Goal: Task Accomplishment & Management: Complete application form

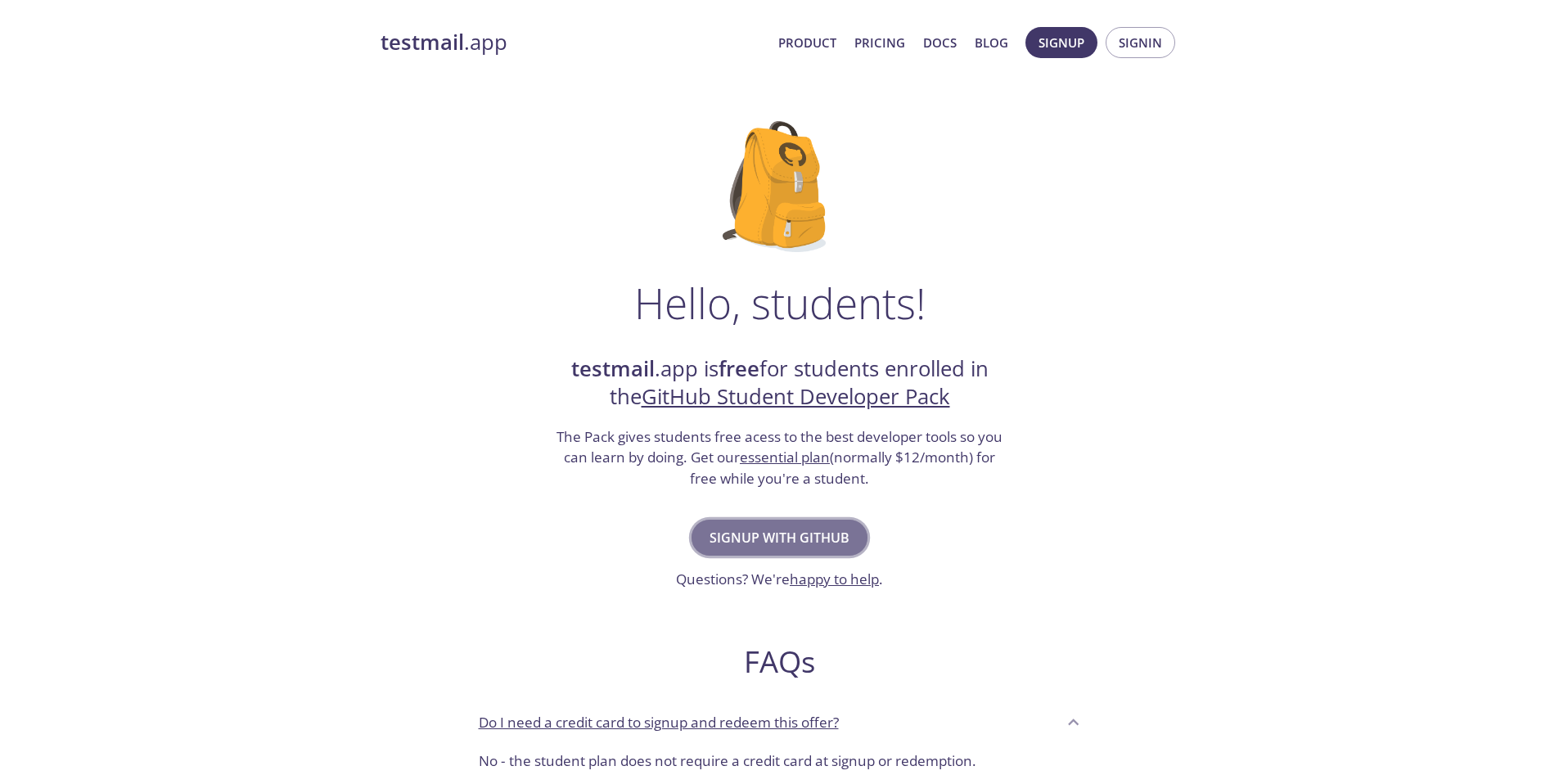
click at [767, 538] on span "Signup with GitHub" at bounding box center [780, 538] width 140 height 23
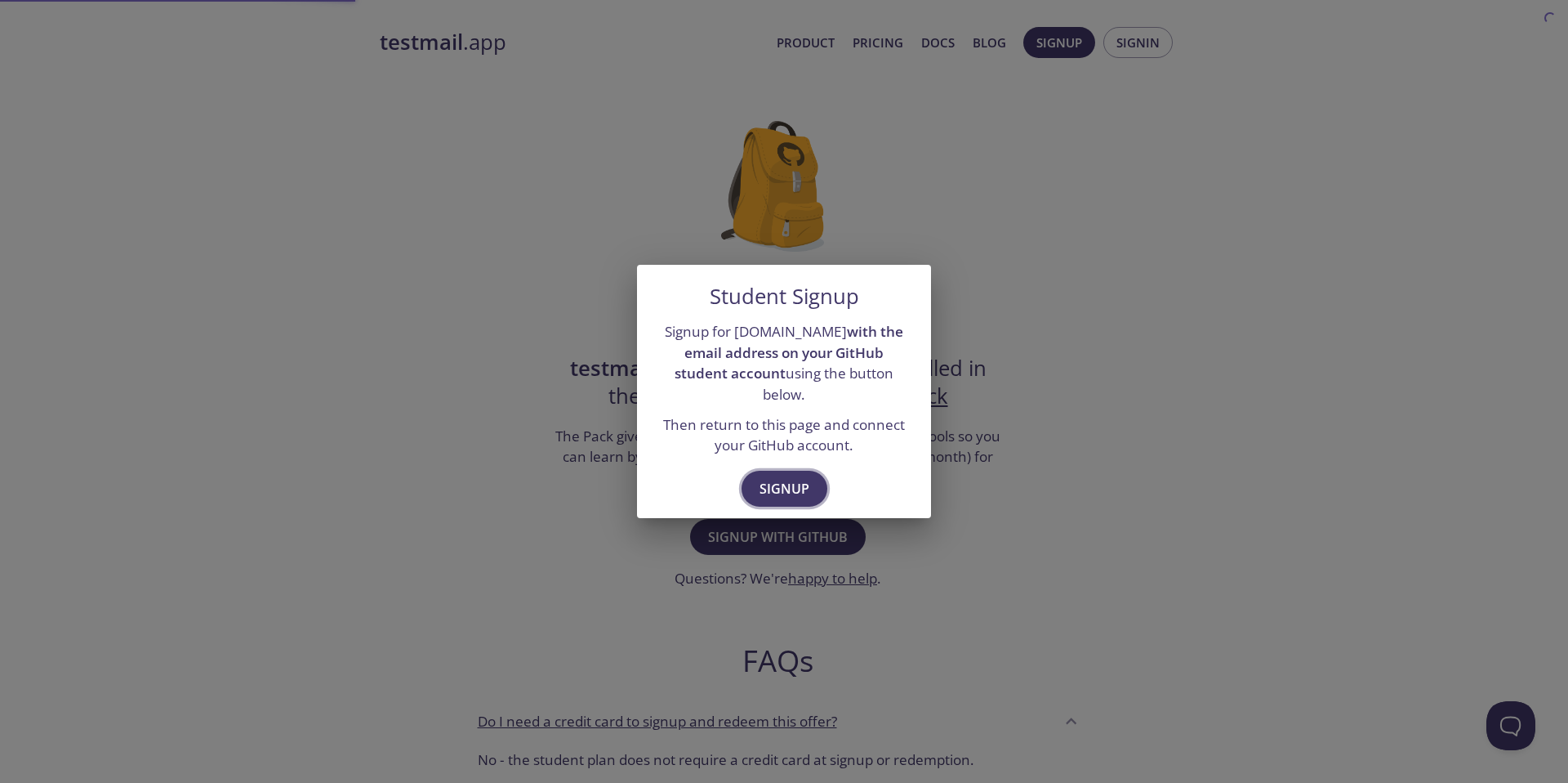
click at [808, 478] on button "Signup" at bounding box center [784, 489] width 86 height 36
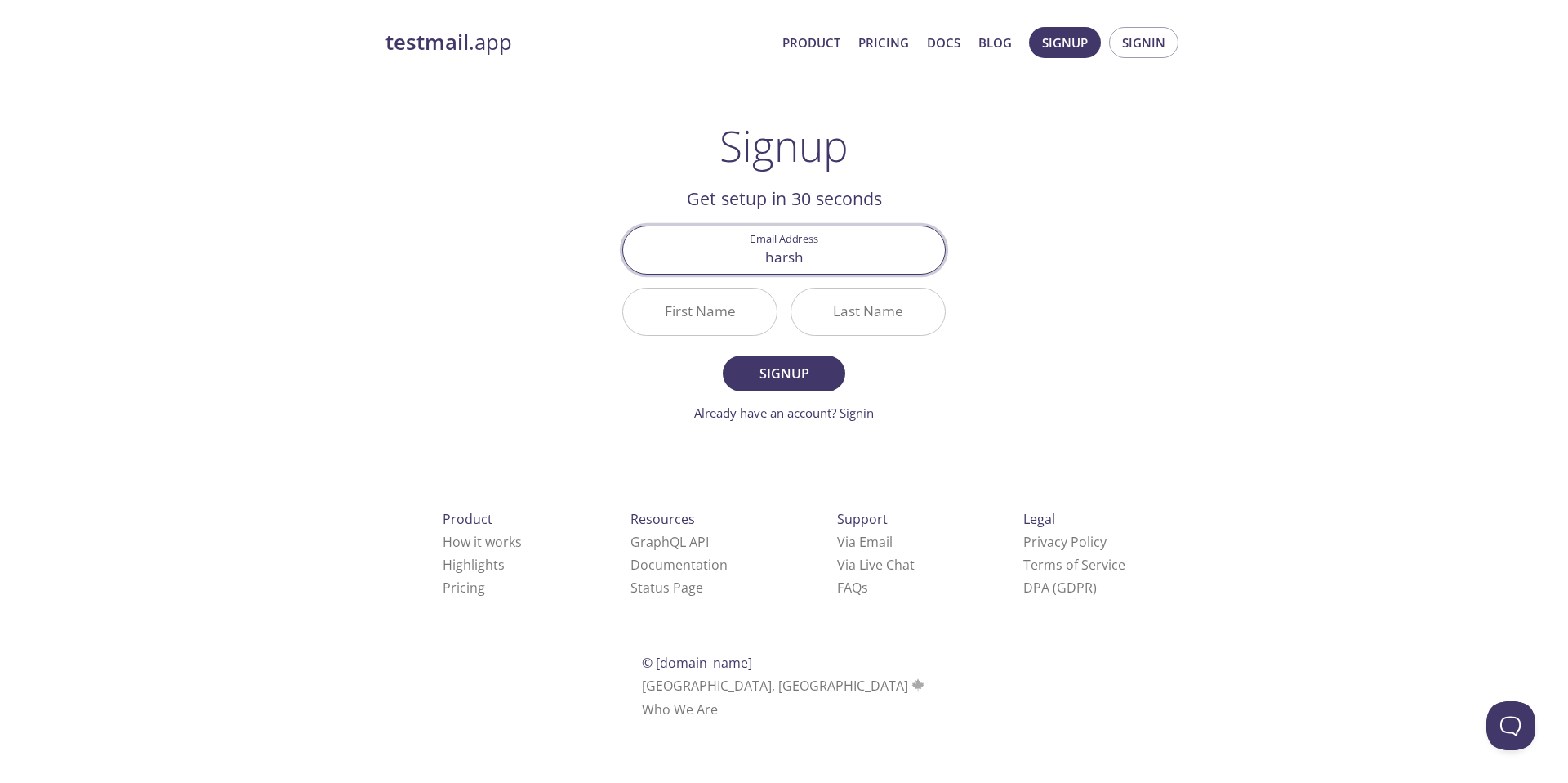
type input "[EMAIL_ADDRESS][DOMAIN_NAME]"
click at [734, 317] on input "First Name" at bounding box center [699, 312] width 154 height 47
type input "Harsh"
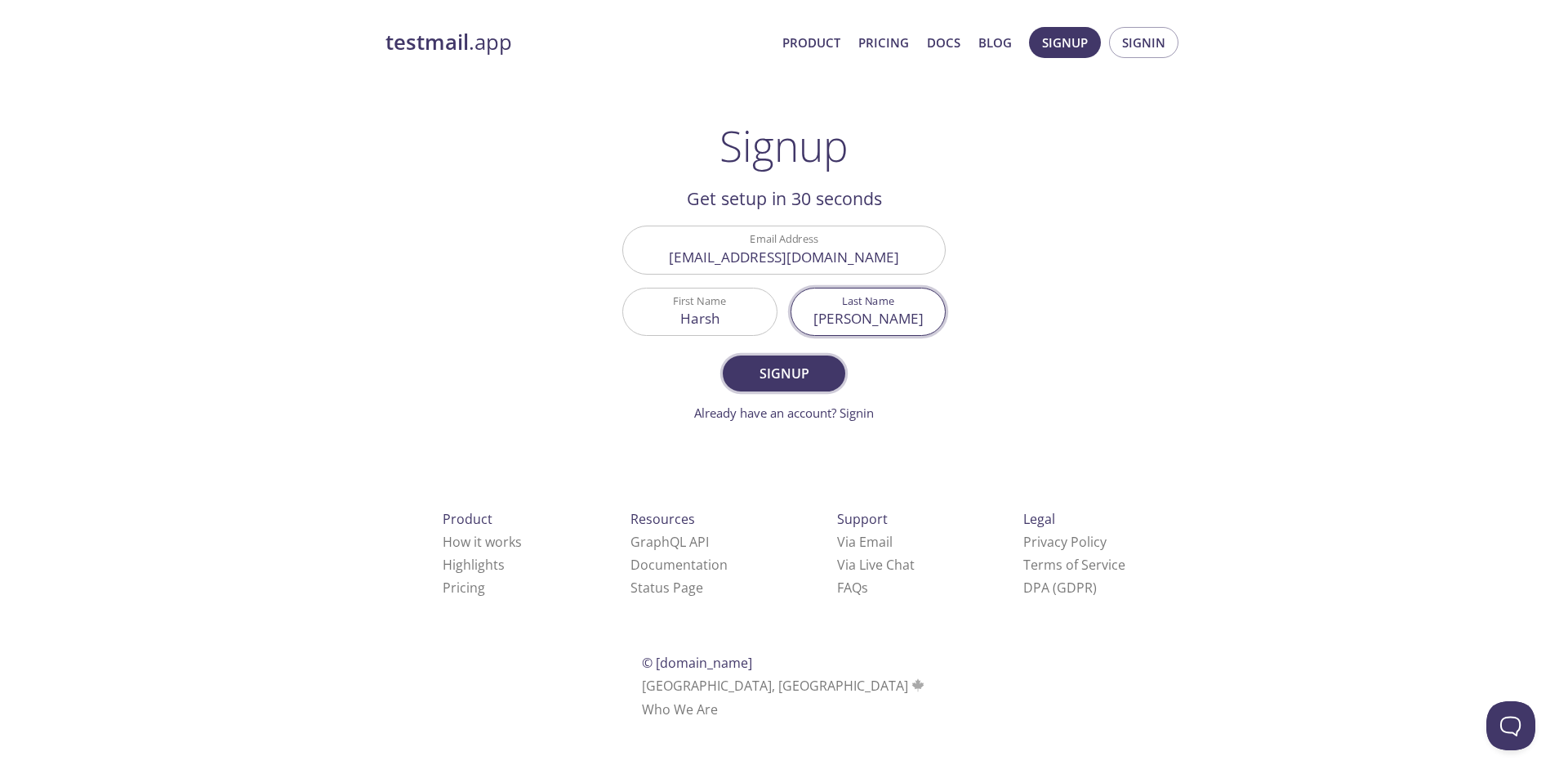
type input "[PERSON_NAME]"
click at [760, 371] on span "Signup" at bounding box center [784, 374] width 87 height 23
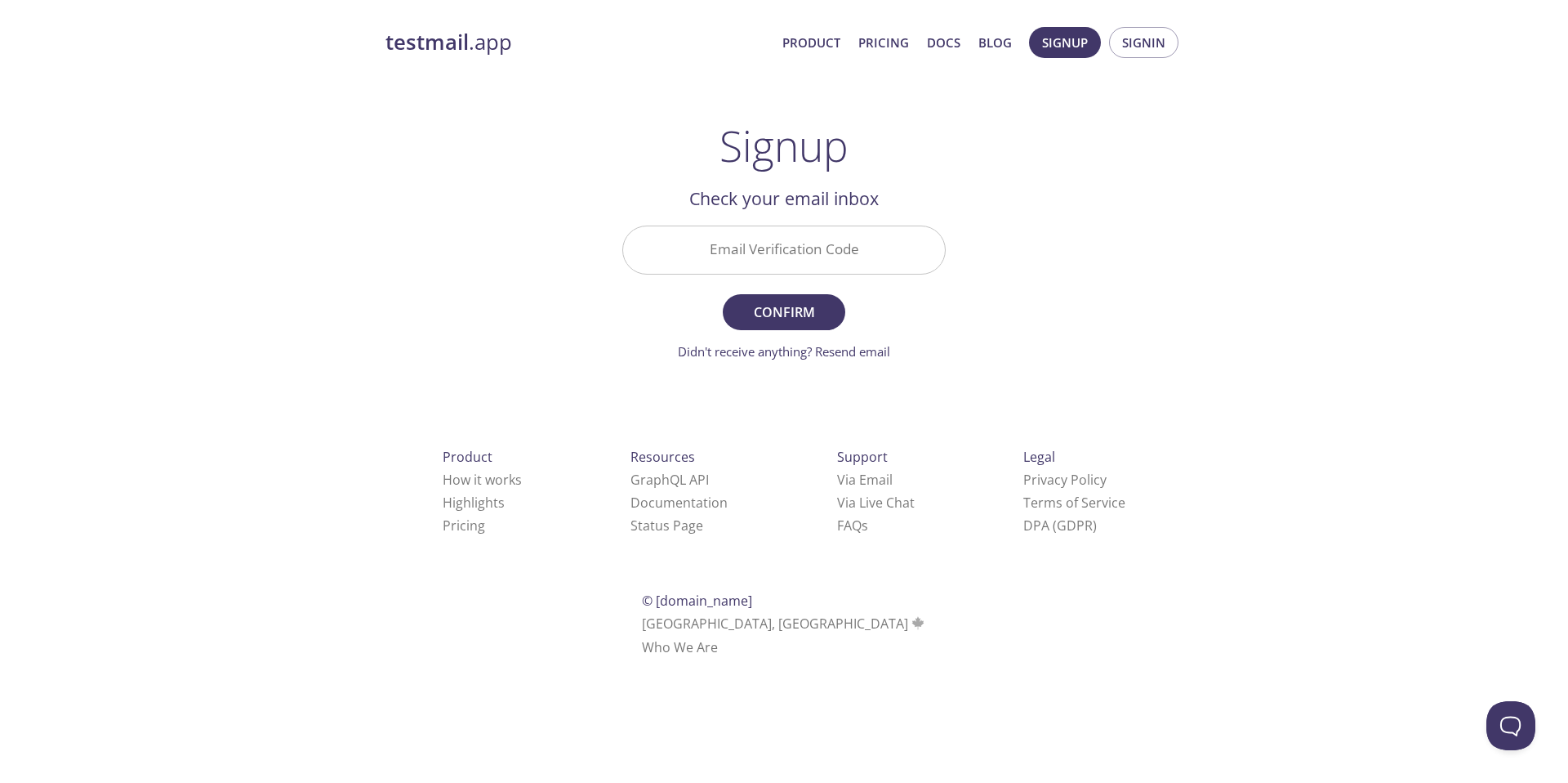
click at [799, 249] on input "Email Verification Code" at bounding box center [784, 250] width 322 height 47
paste input "B49CCQ8"
type input "B49CCQ8"
click at [805, 310] on span "Confirm" at bounding box center [784, 313] width 87 height 23
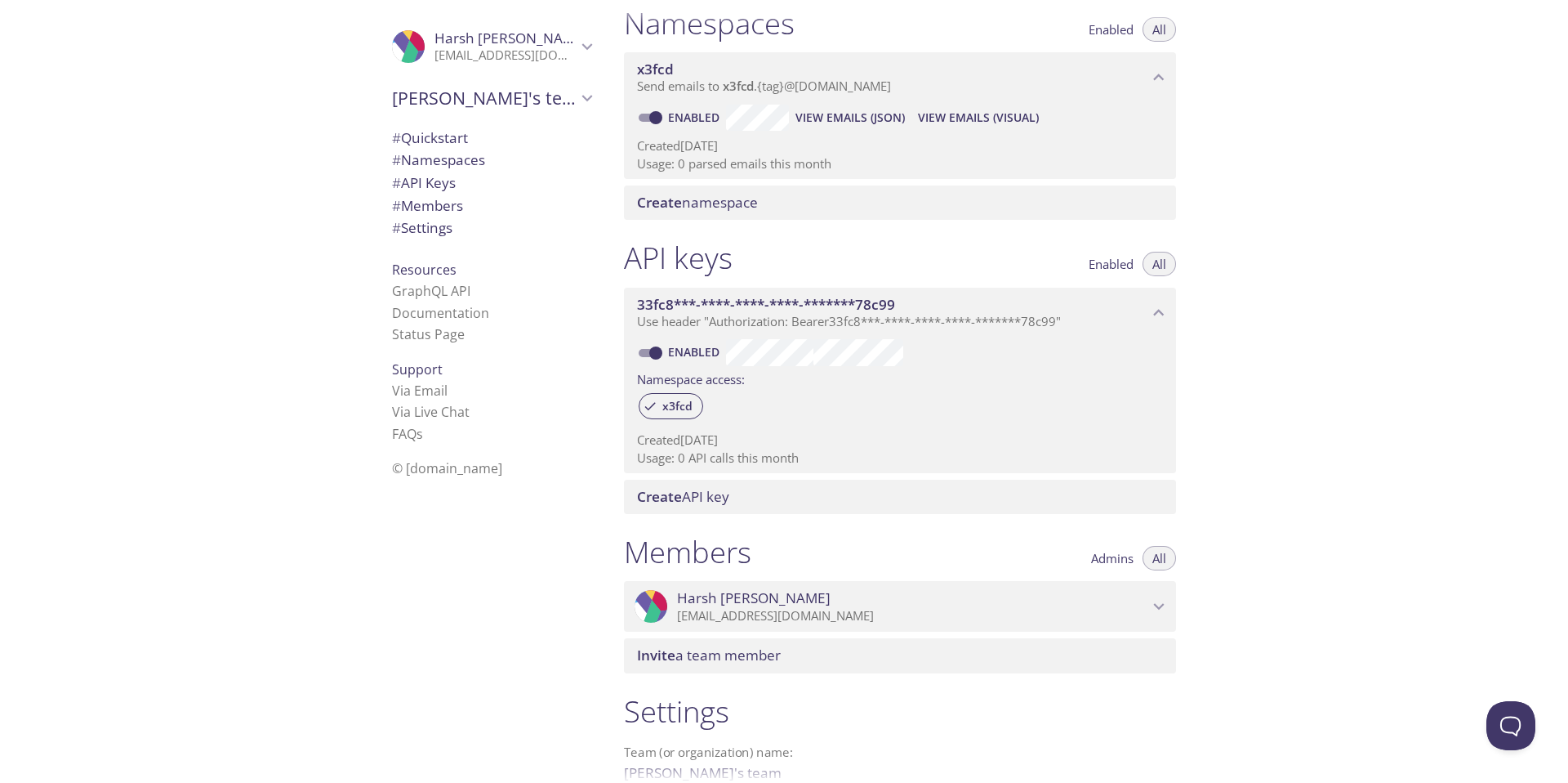
scroll to position [380, 0]
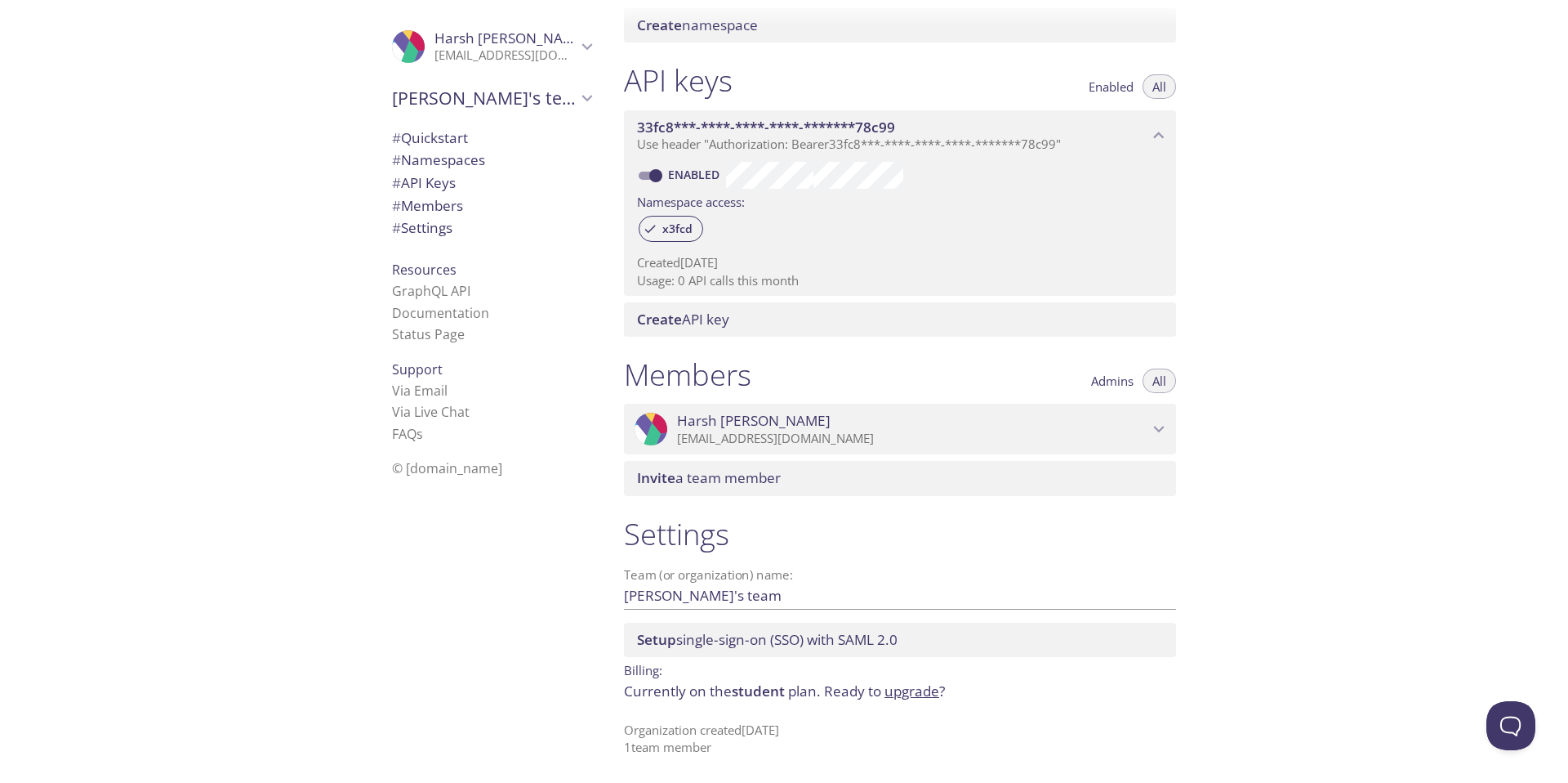
click at [956, 421] on span "Harsh Sharma" at bounding box center [913, 421] width 471 height 18
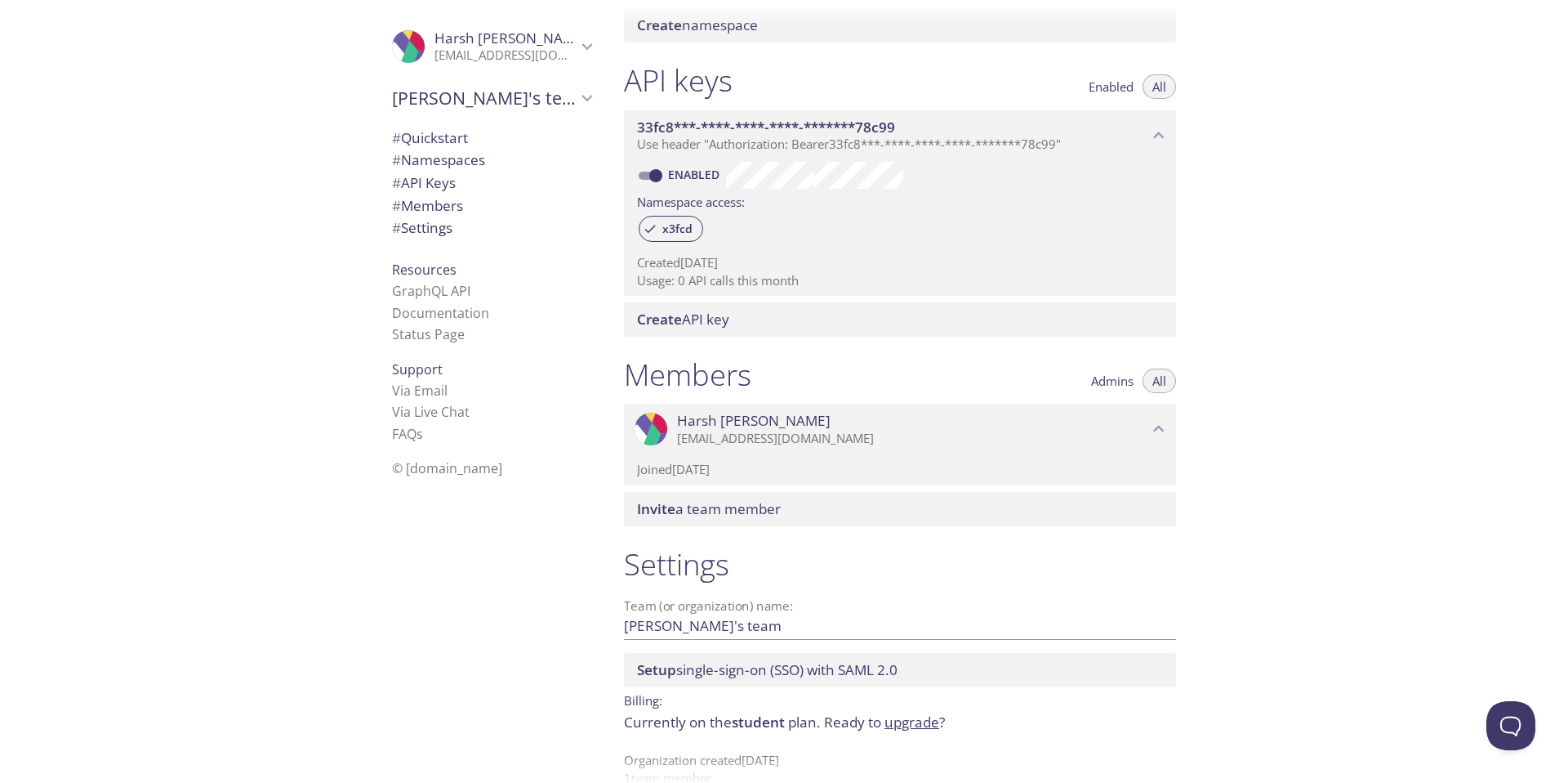
click at [956, 421] on span "Harsh Sharma" at bounding box center [913, 421] width 471 height 18
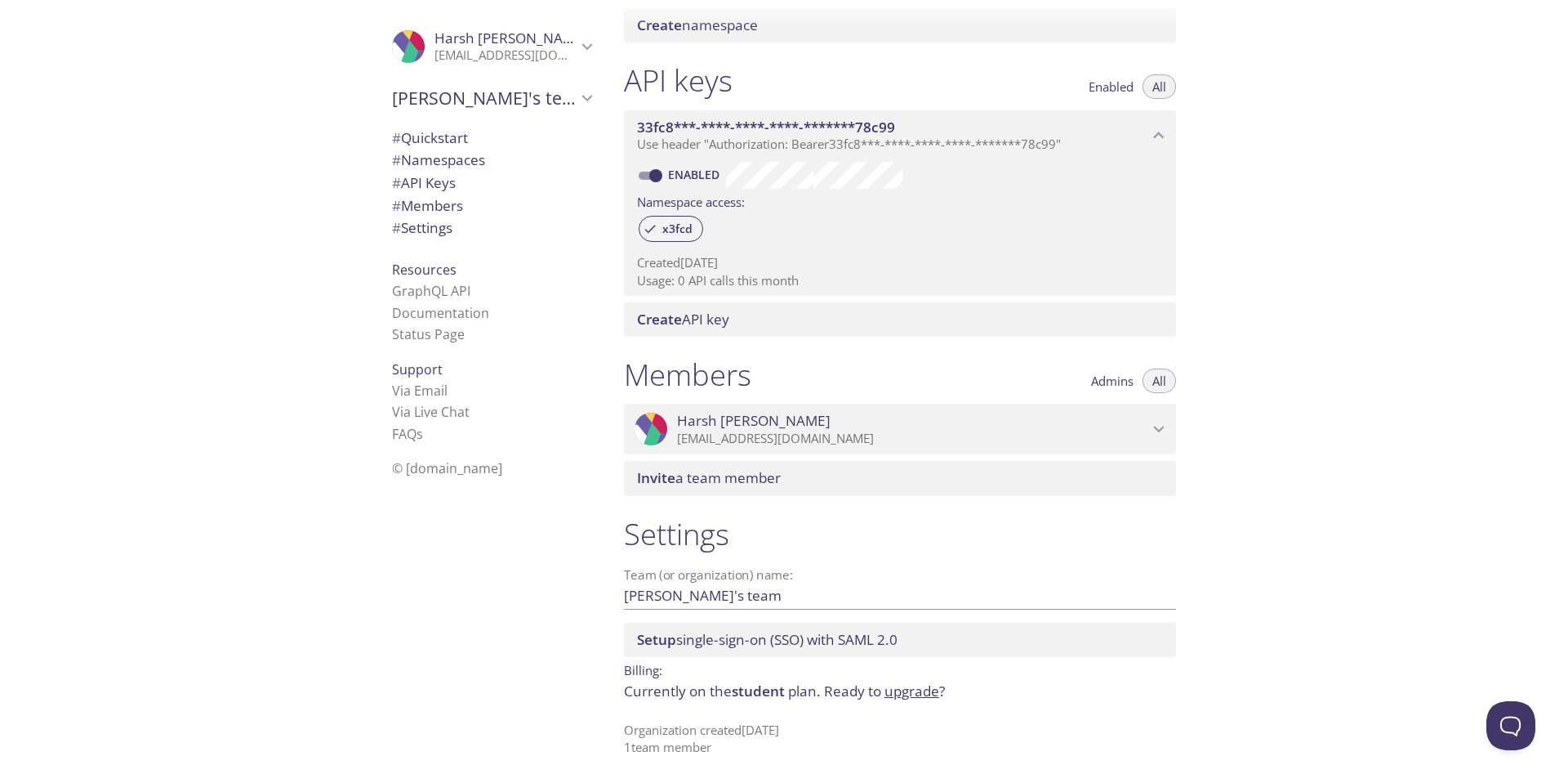
click at [432, 135] on span "# Quickstart" at bounding box center [430, 138] width 76 height 19
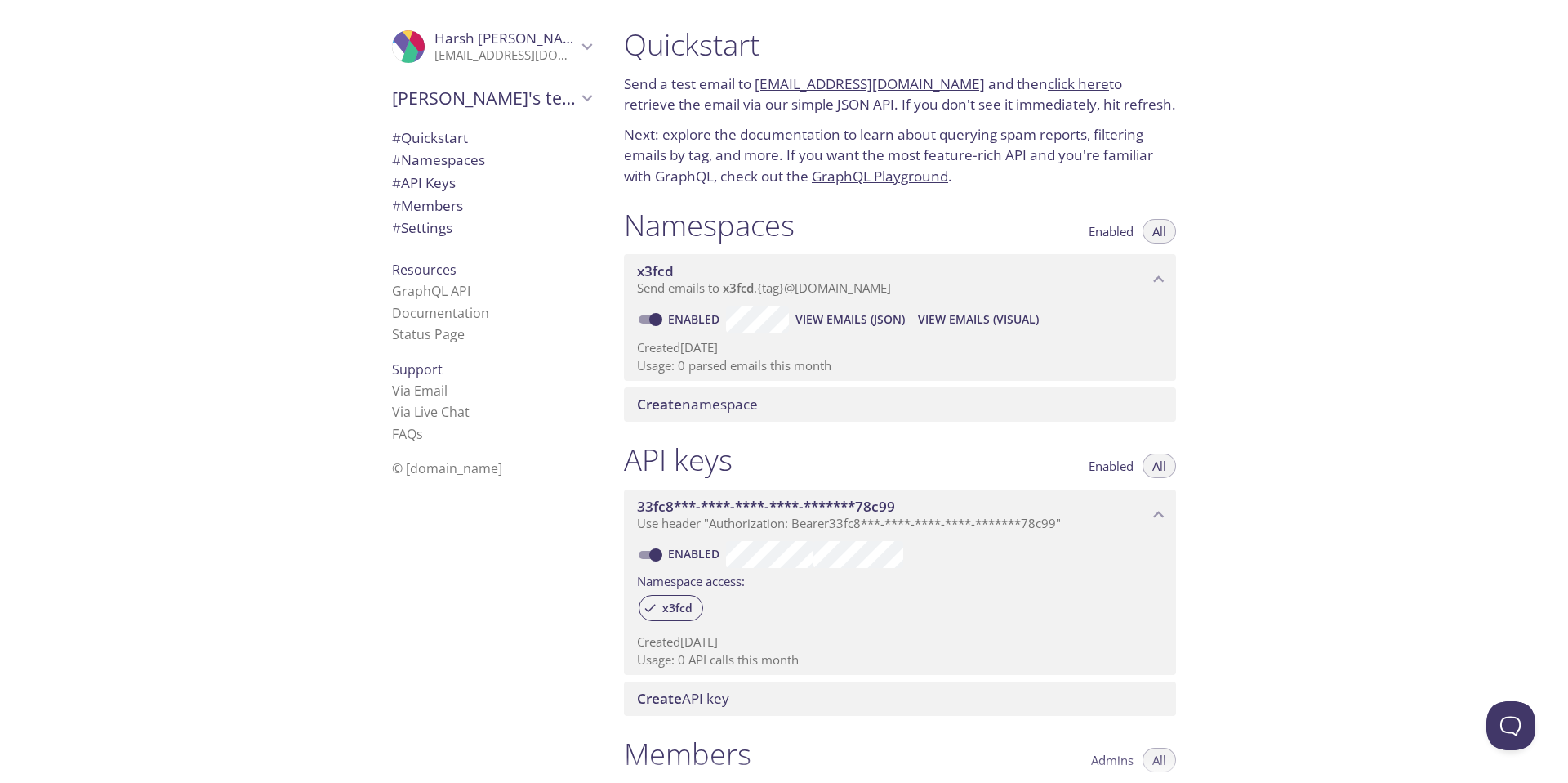
click at [425, 100] on span "Harsh's team" at bounding box center [483, 98] width 184 height 23
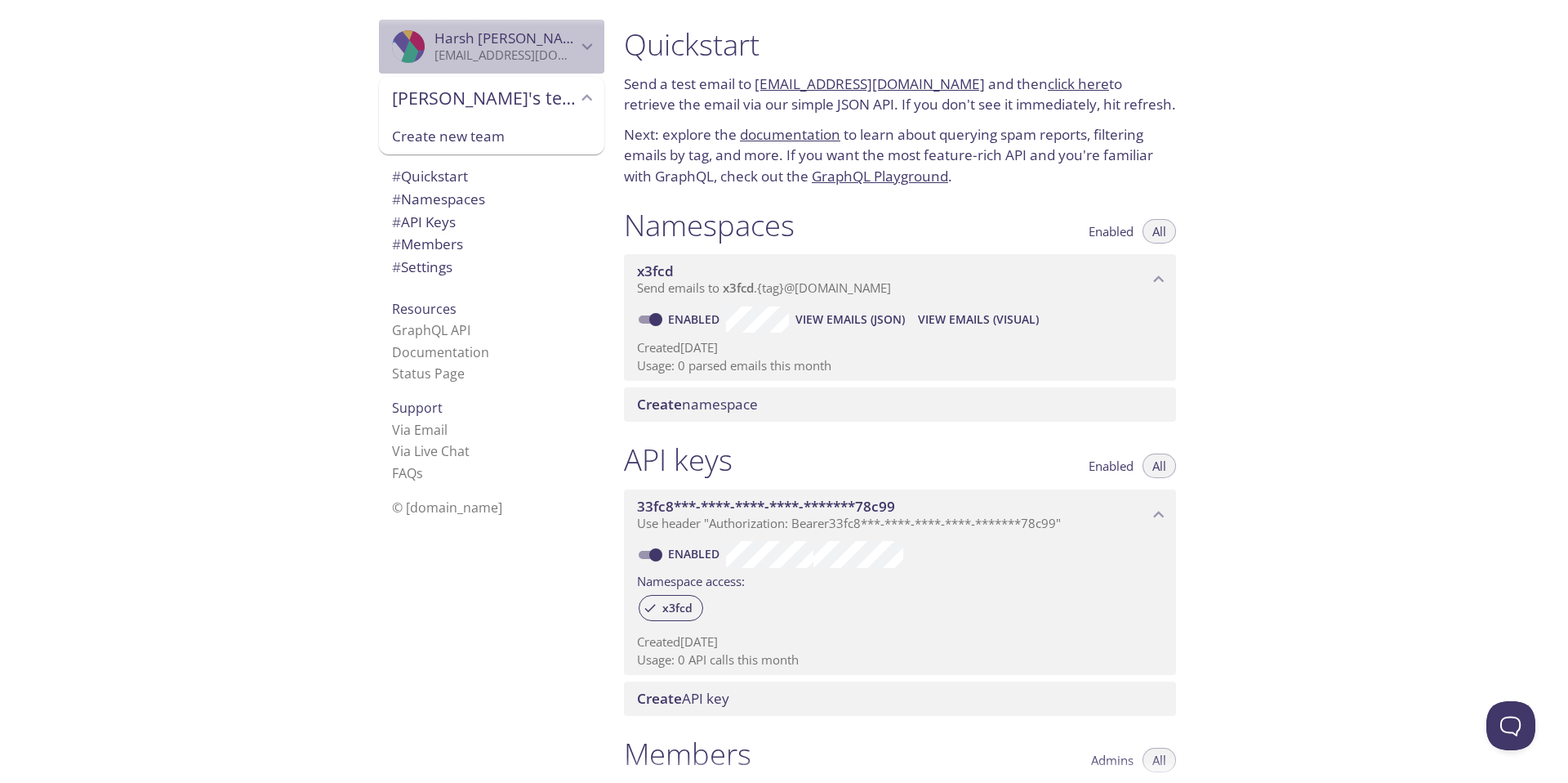
click at [482, 48] on p "[EMAIL_ADDRESS][DOMAIN_NAME]" at bounding box center [505, 55] width 142 height 16
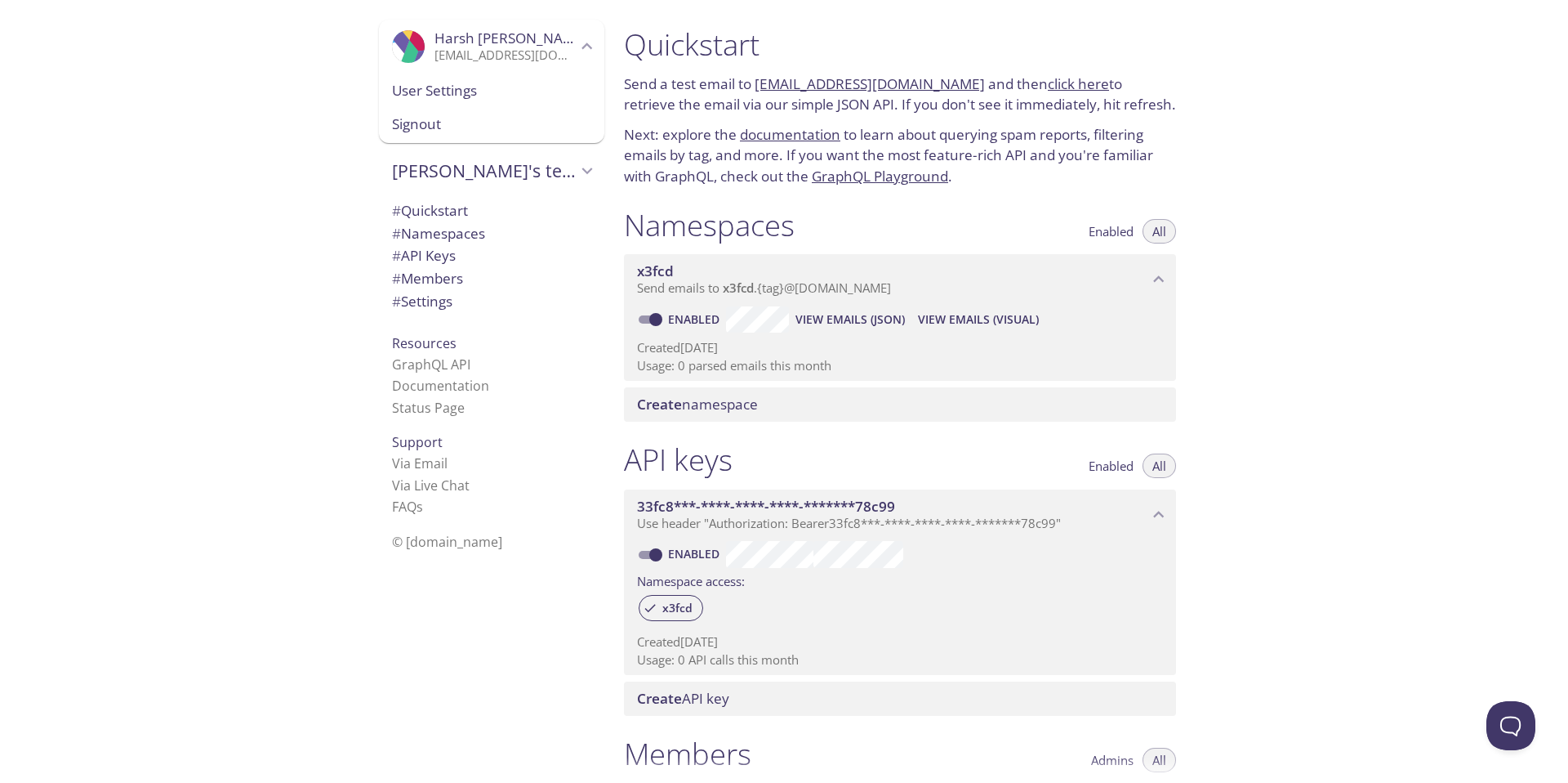
click at [479, 91] on span "User Settings" at bounding box center [491, 91] width 200 height 21
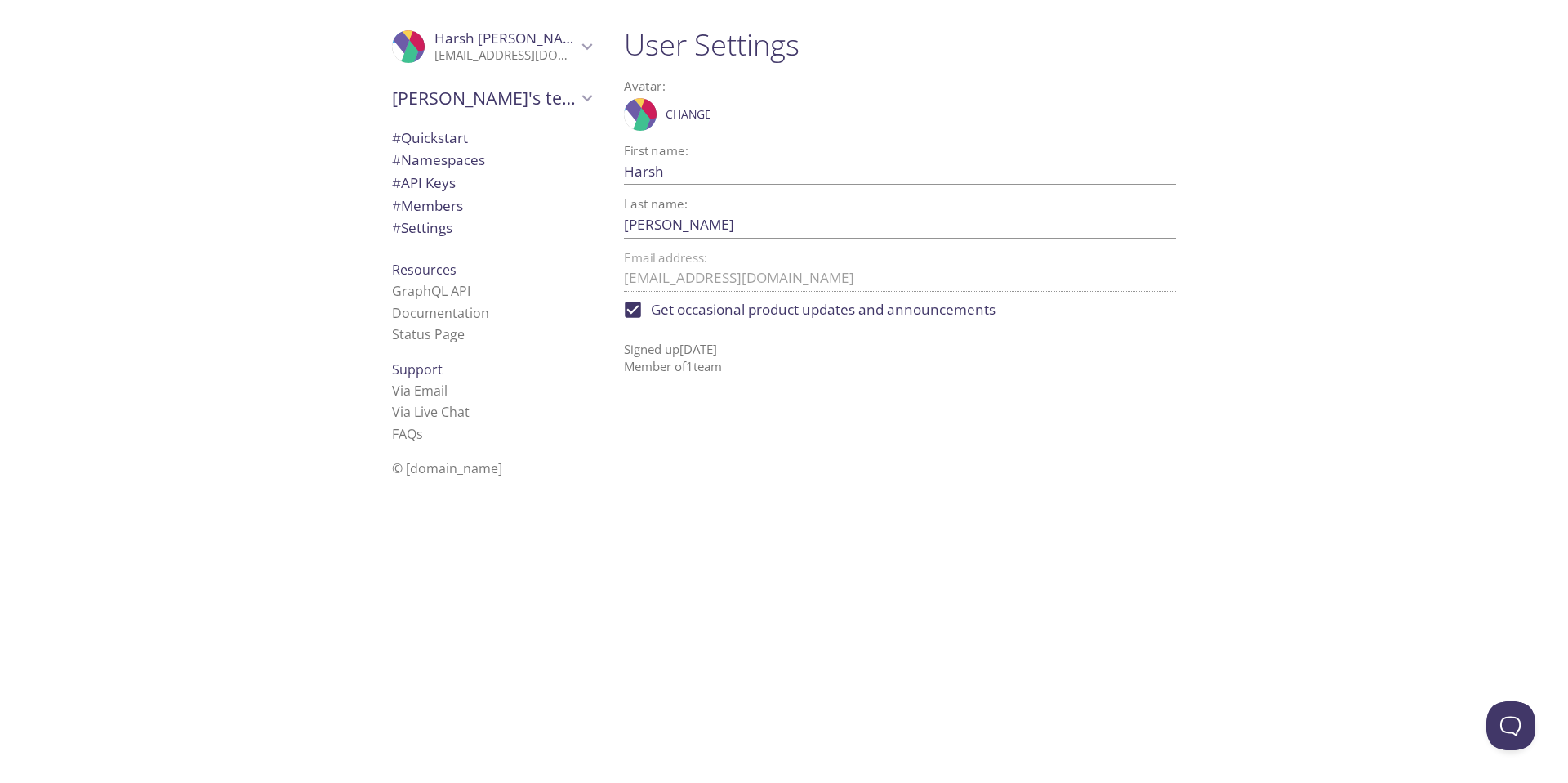
click at [441, 162] on span "# Namespaces" at bounding box center [438, 160] width 93 height 19
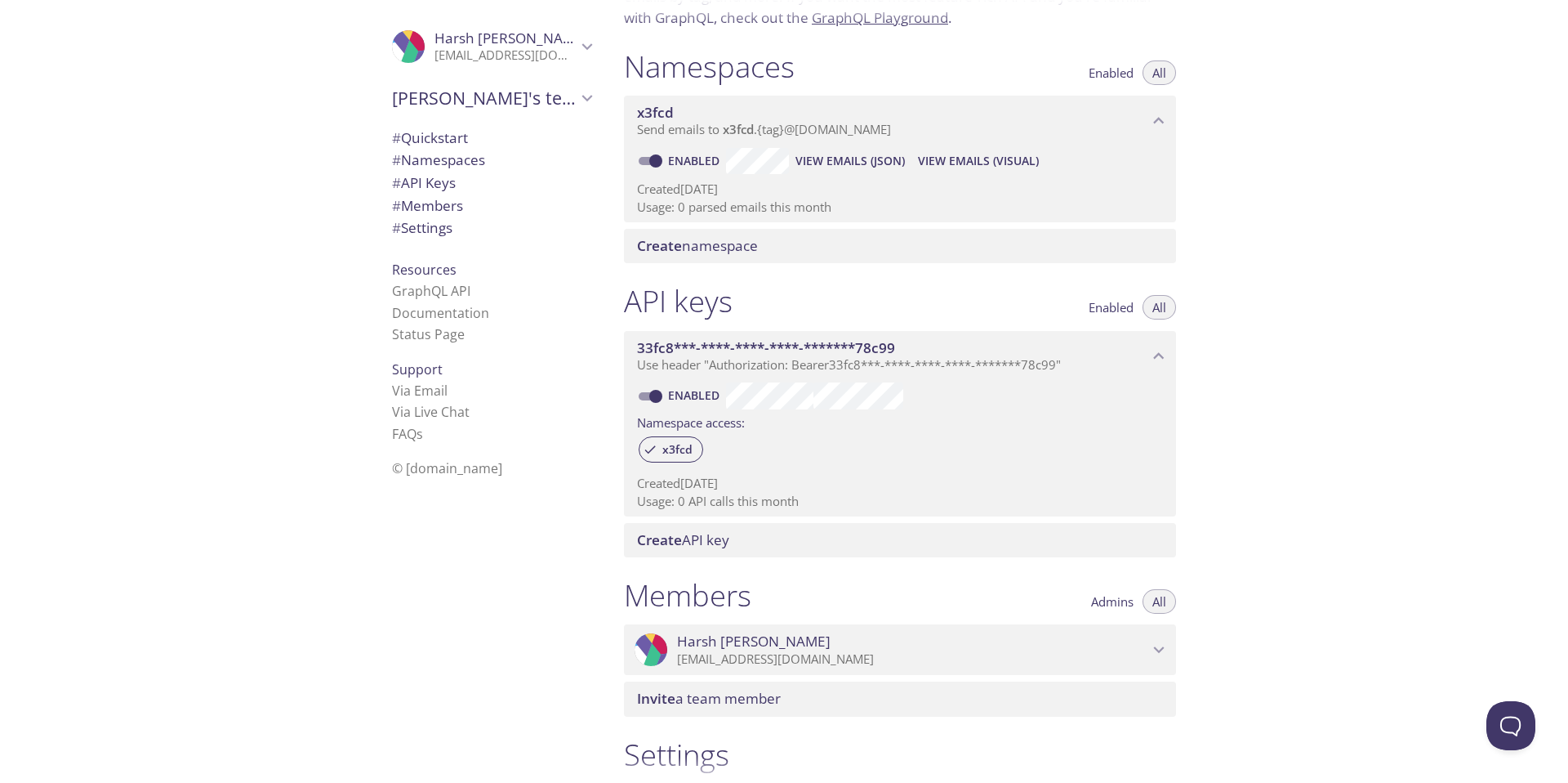
scroll to position [157, 0]
click at [720, 245] on span "Create namespace" at bounding box center [698, 248] width 121 height 19
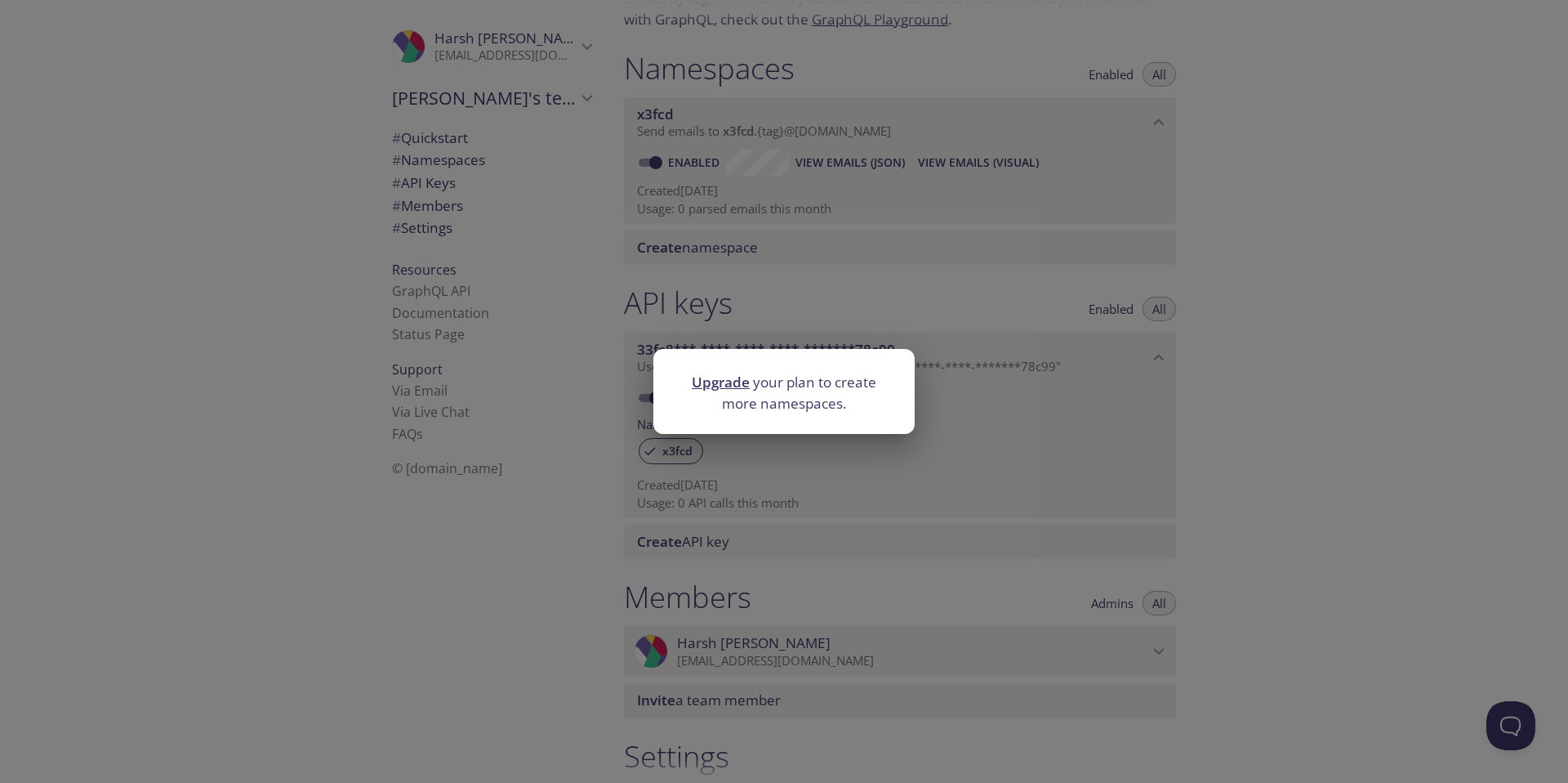
click at [878, 284] on div "Upgrade your plan to create more namespaces." at bounding box center [784, 391] width 1568 height 783
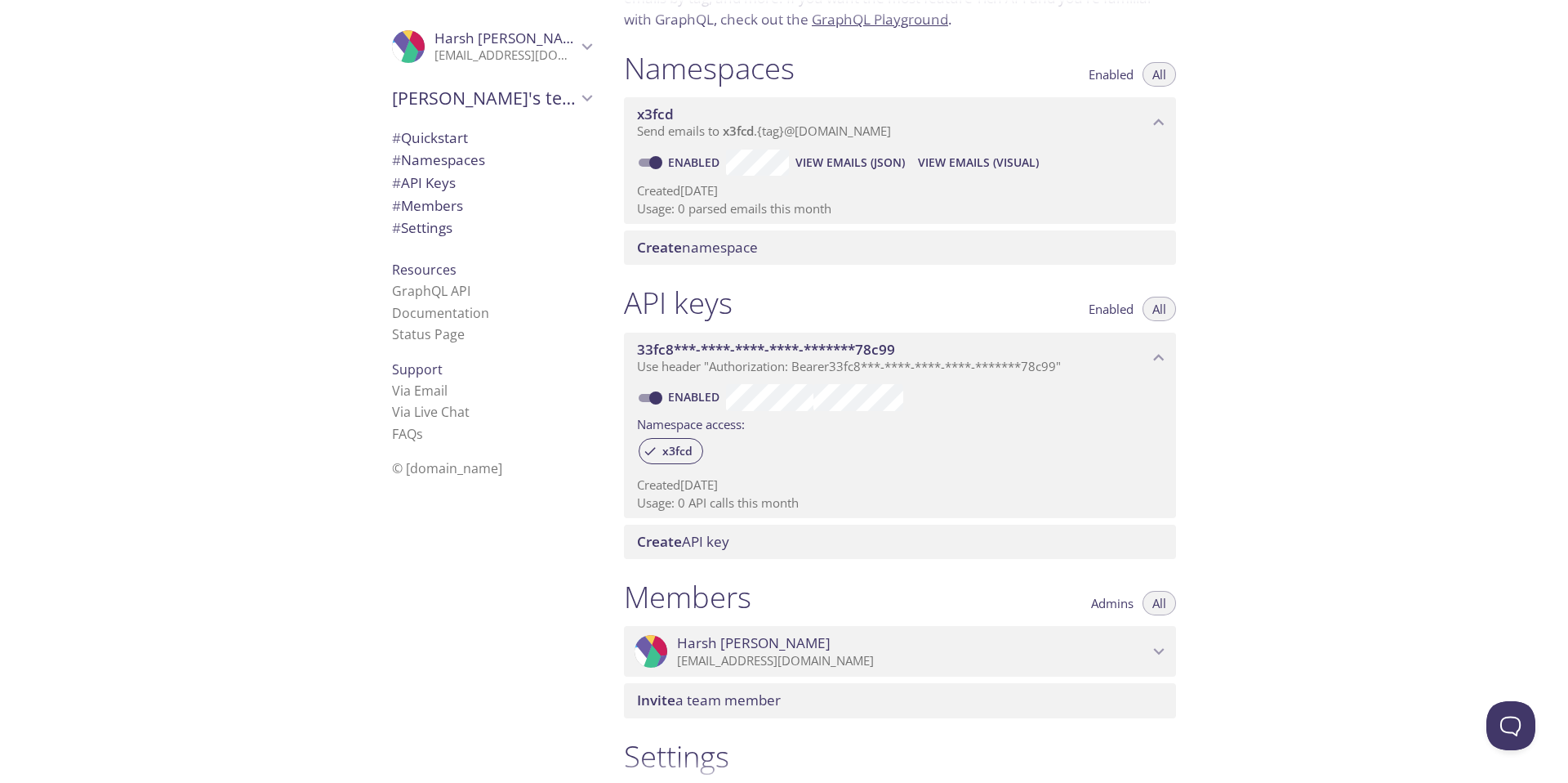
click at [977, 165] on span "View Emails (Visual)" at bounding box center [978, 163] width 121 height 20
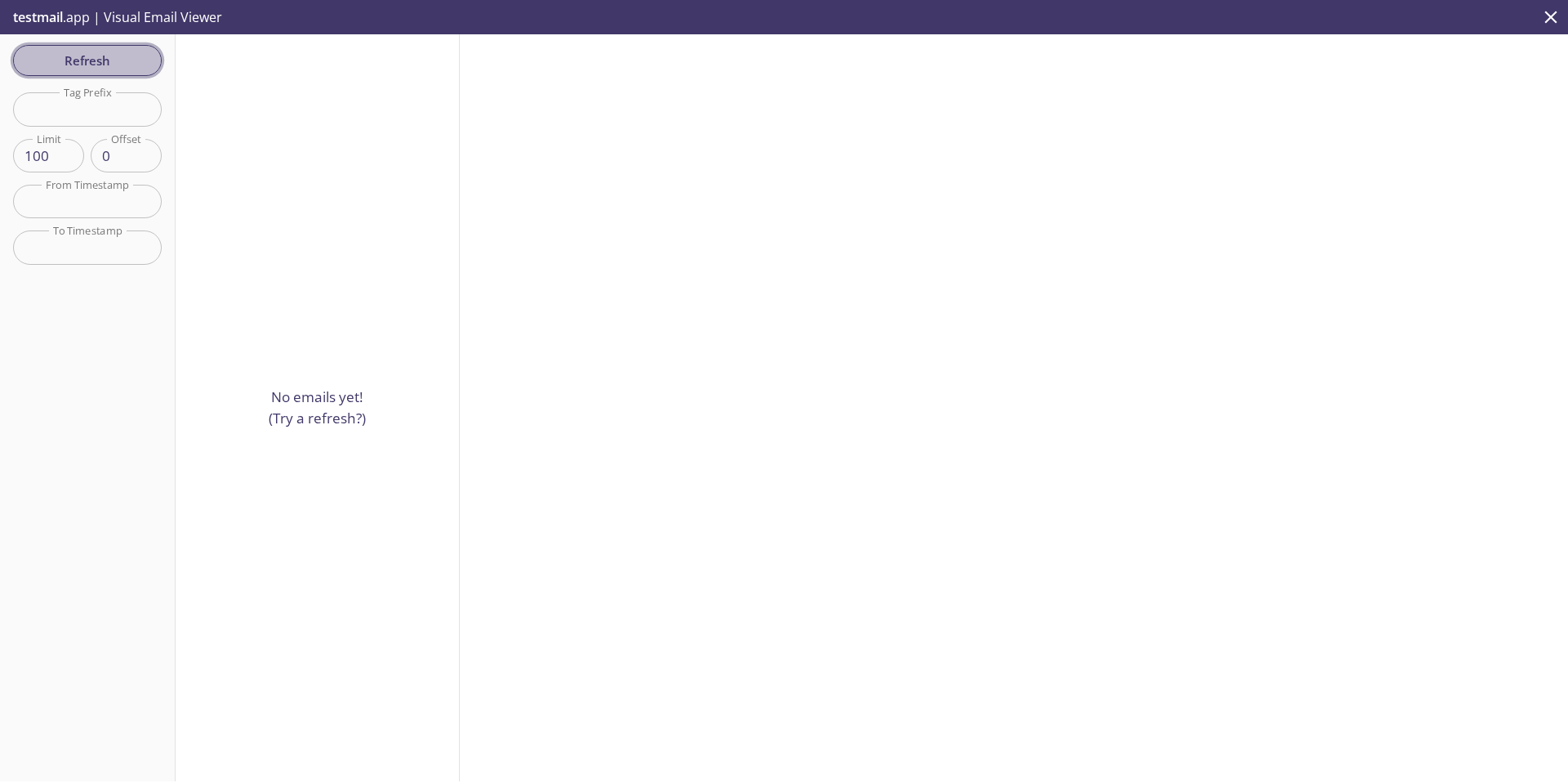
click at [123, 63] on span "Refresh" at bounding box center [87, 60] width 122 height 21
